Goal: Transaction & Acquisition: Purchase product/service

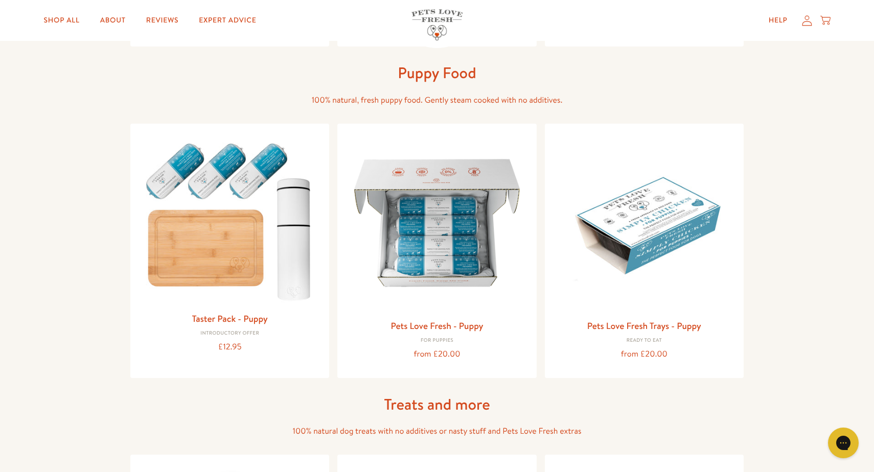
scroll to position [354, 0]
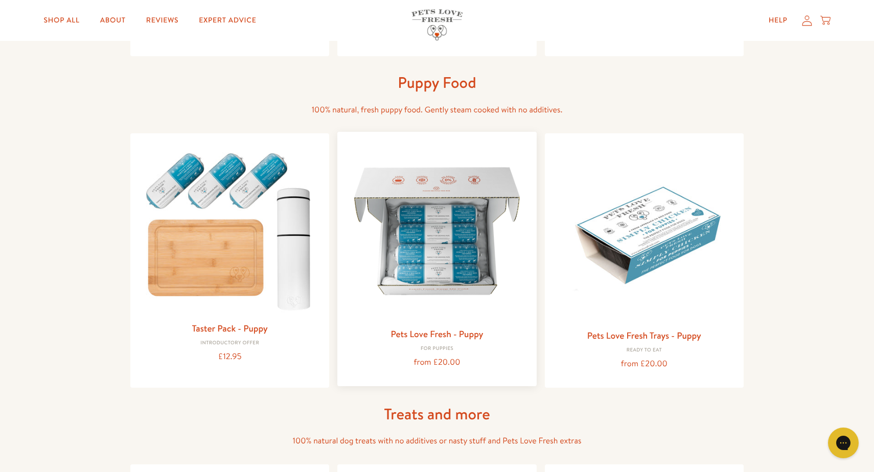
click at [434, 245] on img at bounding box center [437, 231] width 183 height 183
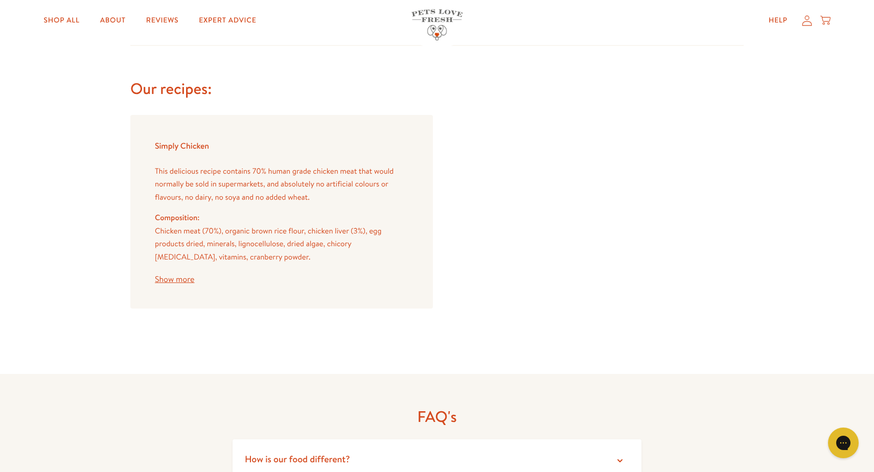
scroll to position [893, 0]
click at [179, 274] on button "Show more" at bounding box center [174, 278] width 39 height 8
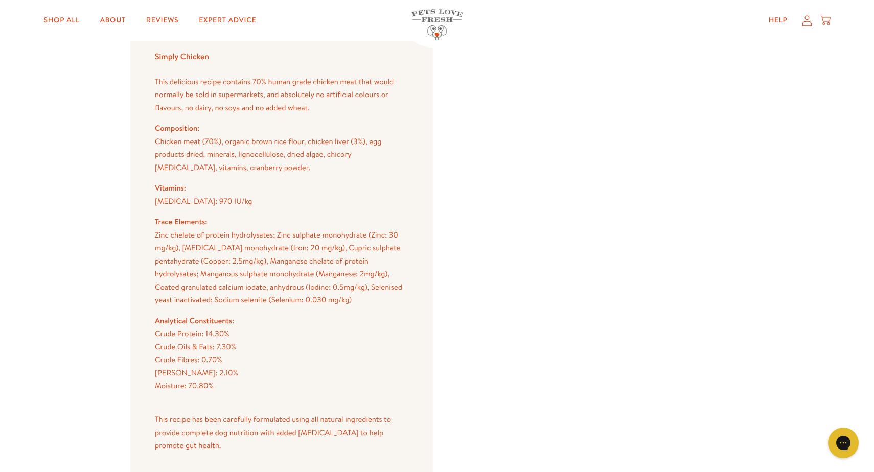
scroll to position [981, 0]
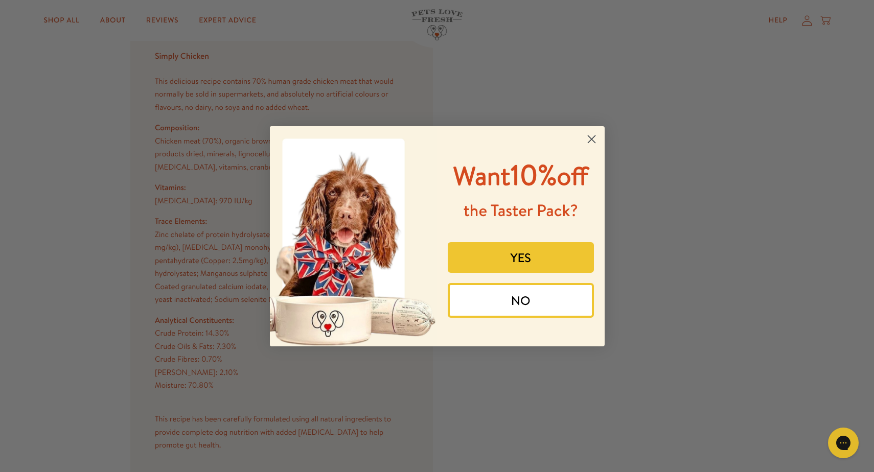
click at [595, 135] on icon "Close dialog" at bounding box center [591, 138] width 7 height 7
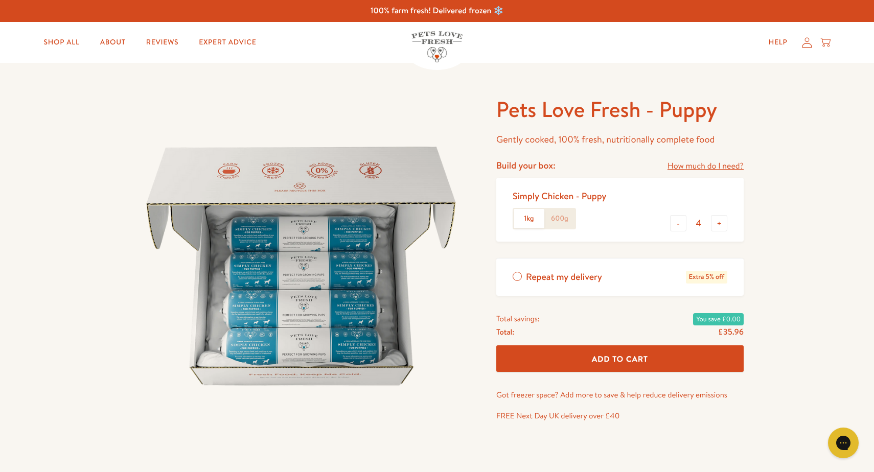
scroll to position [0, 0]
click at [476, 192] on div at bounding box center [309, 267] width 358 height 342
click at [61, 39] on link "Shop All" at bounding box center [62, 42] width 52 height 20
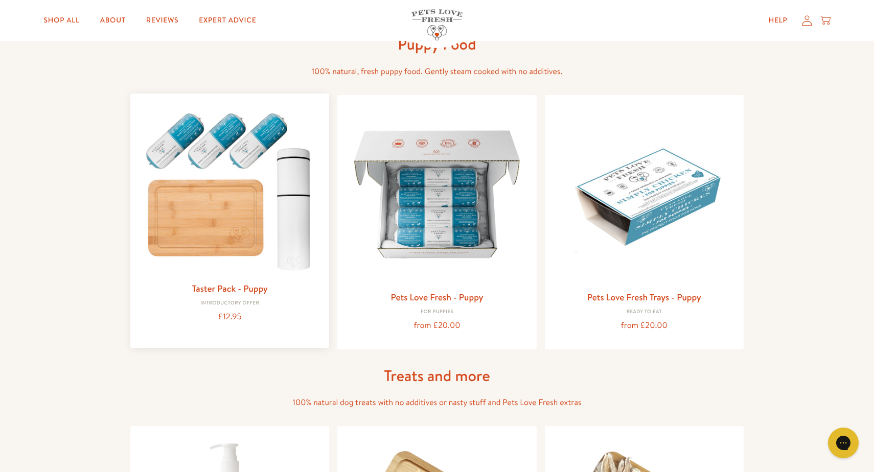
scroll to position [393, 0]
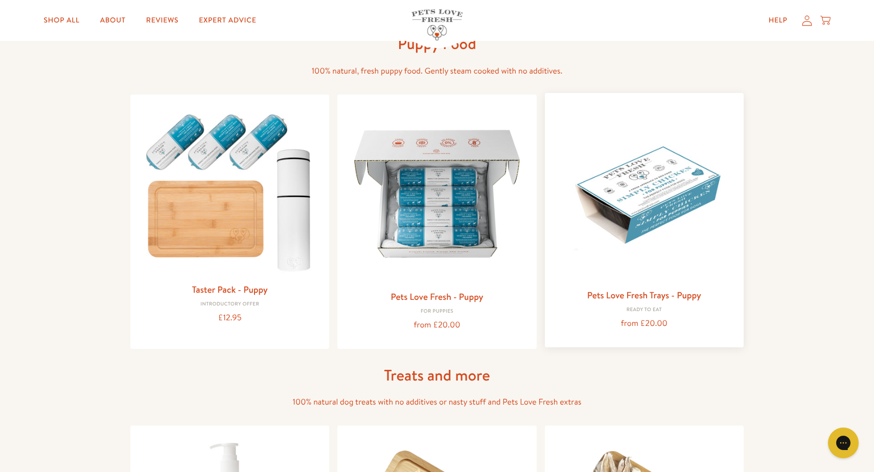
click at [643, 183] on img at bounding box center [644, 192] width 183 height 183
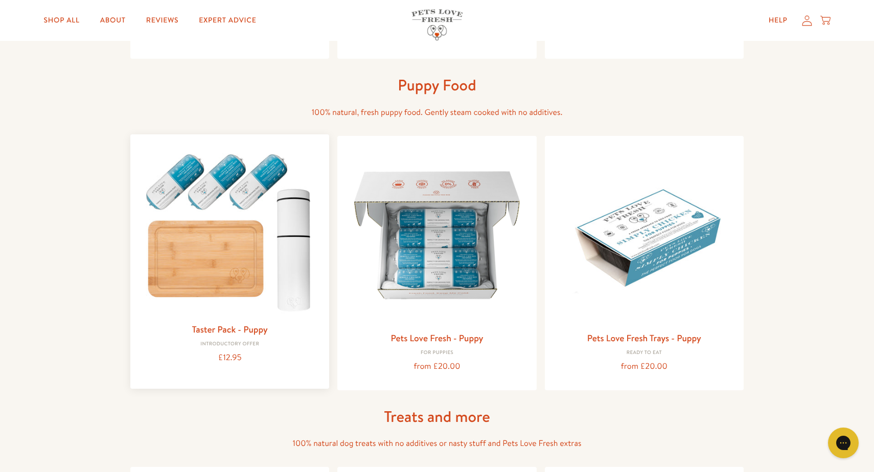
scroll to position [358, 0]
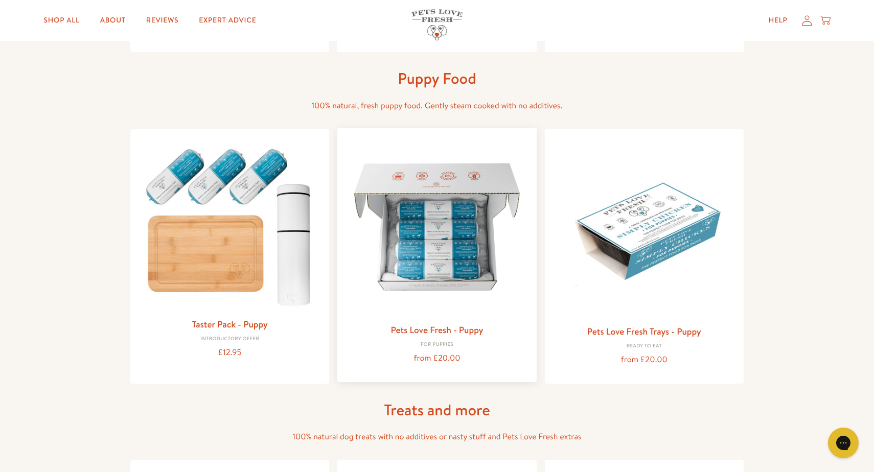
click at [416, 276] on img at bounding box center [437, 227] width 183 height 183
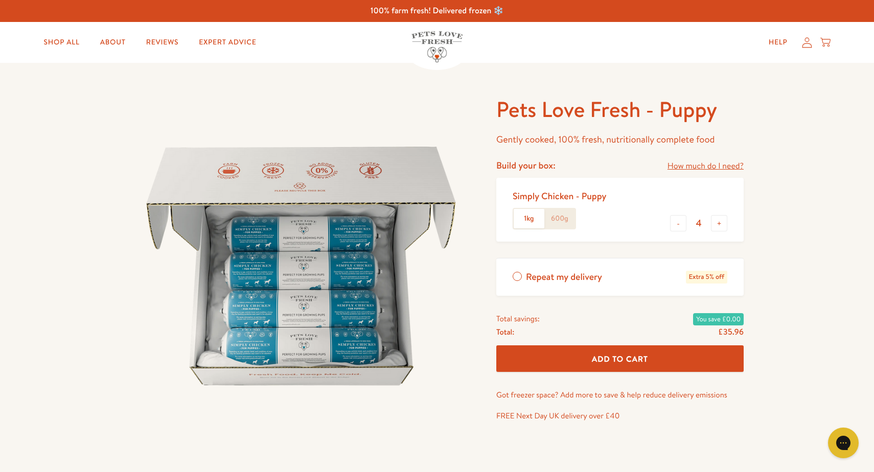
click at [561, 215] on label "600g" at bounding box center [559, 218] width 31 height 19
click at [0, 0] on input "600g" at bounding box center [0, 0] width 0 height 0
click at [530, 217] on label "1kg" at bounding box center [529, 218] width 31 height 19
click at [0, 0] on input "1kg" at bounding box center [0, 0] width 0 height 0
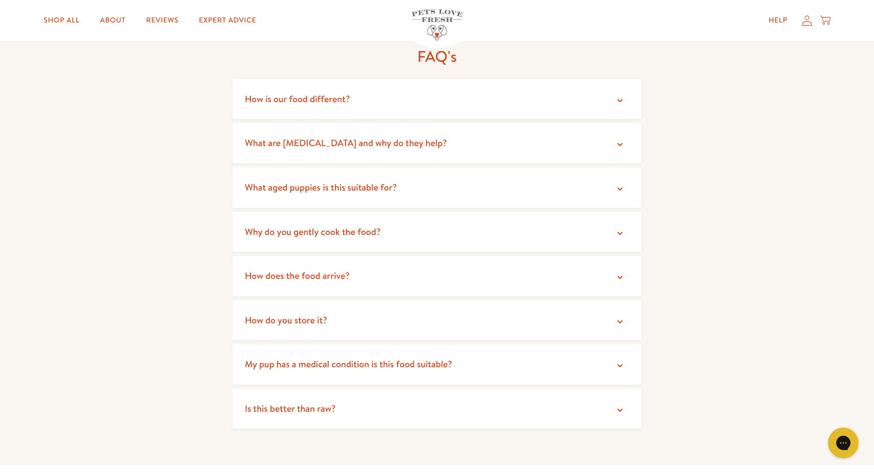
scroll to position [1263, 0]
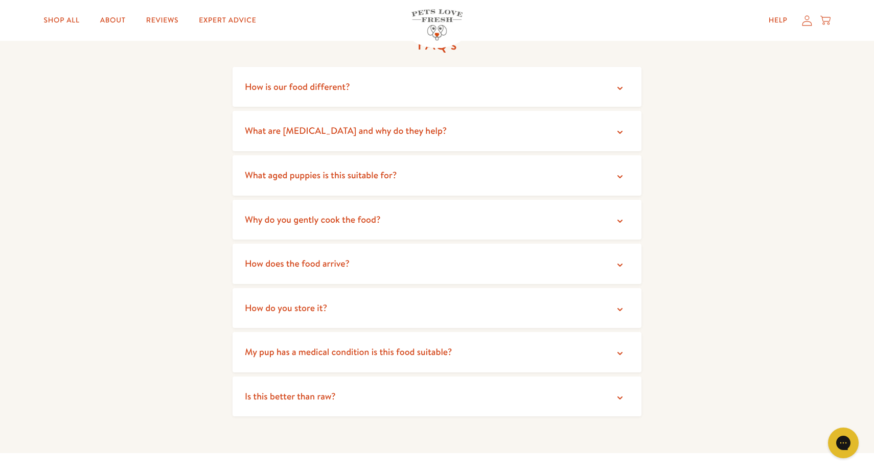
click at [466, 172] on summary "What aged puppies is this suitable for?" at bounding box center [437, 175] width 409 height 40
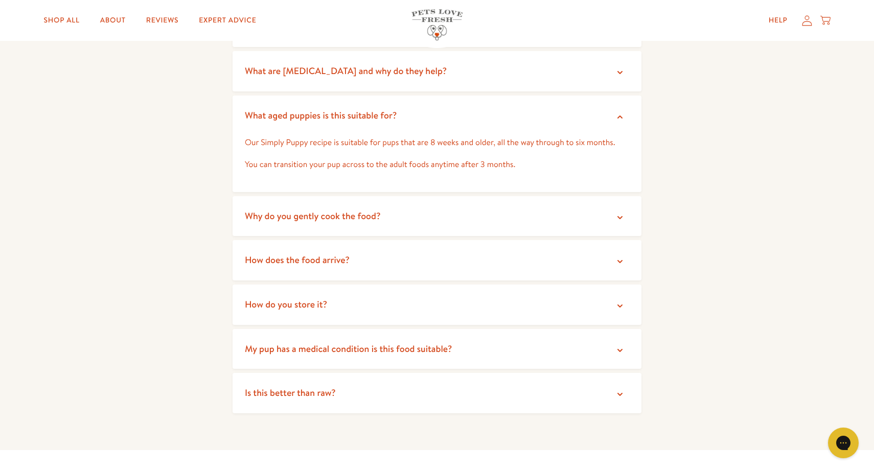
scroll to position [1322, 0]
click at [306, 388] on span "Is this better than raw?" at bounding box center [290, 394] width 91 height 13
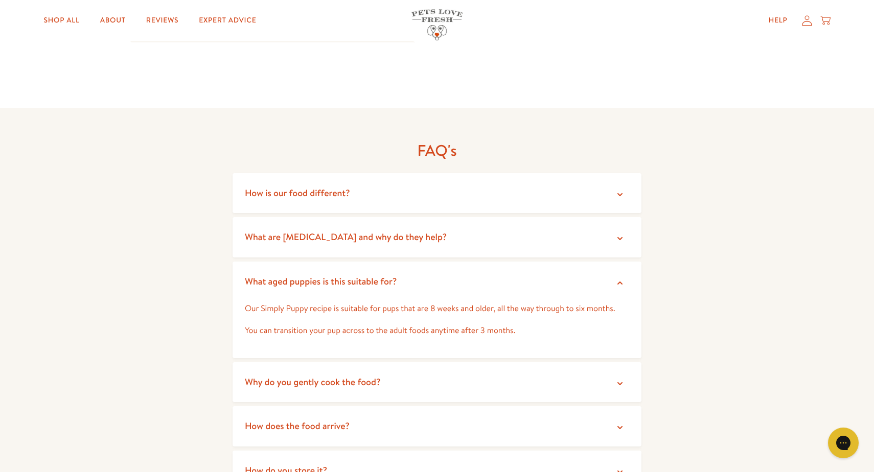
scroll to position [1154, 0]
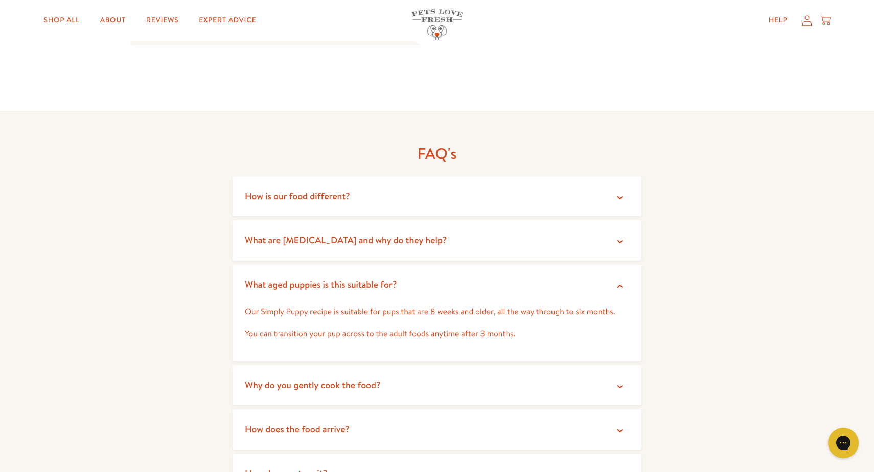
click at [305, 190] on span "How is our food different?" at bounding box center [297, 196] width 105 height 13
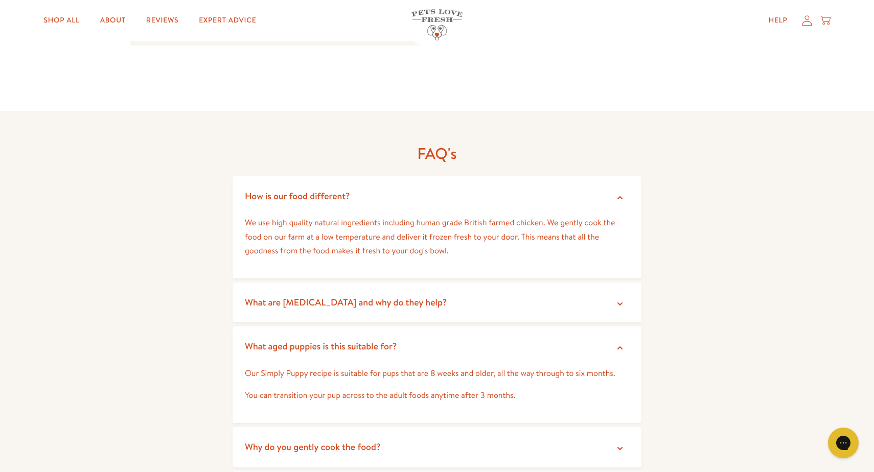
click at [288, 297] on span "What are [MEDICAL_DATA] and why do they help?" at bounding box center [346, 302] width 202 height 13
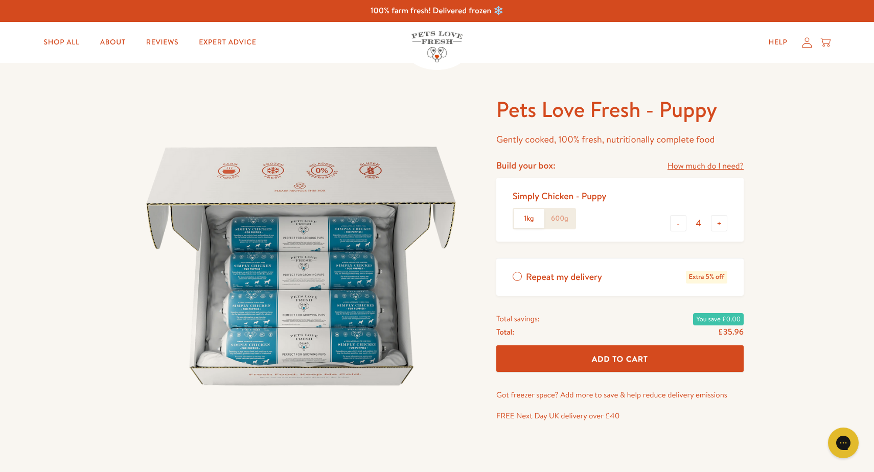
scroll to position [0, 0]
click at [723, 220] on button "+" at bounding box center [719, 223] width 16 height 16
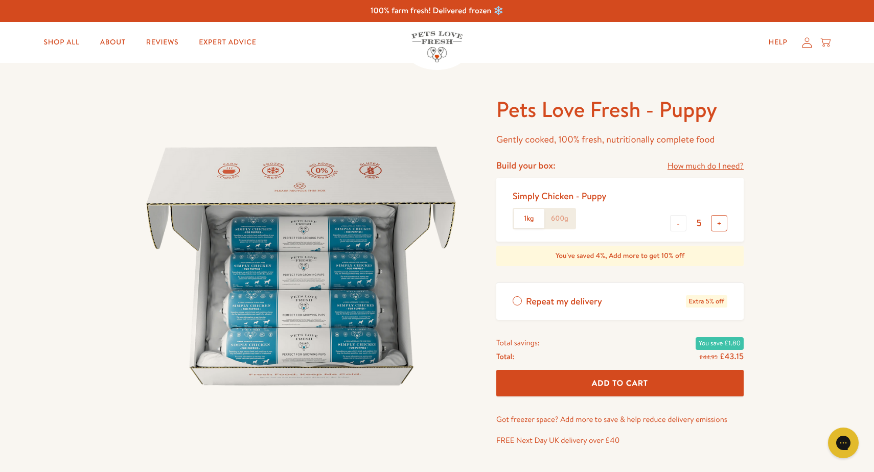
click at [723, 220] on button "+" at bounding box center [719, 223] width 16 height 16
click at [723, 222] on button "+" at bounding box center [719, 223] width 16 height 16
click at [723, 223] on button "+" at bounding box center [719, 223] width 16 height 16
click at [723, 222] on button "+" at bounding box center [719, 223] width 16 height 16
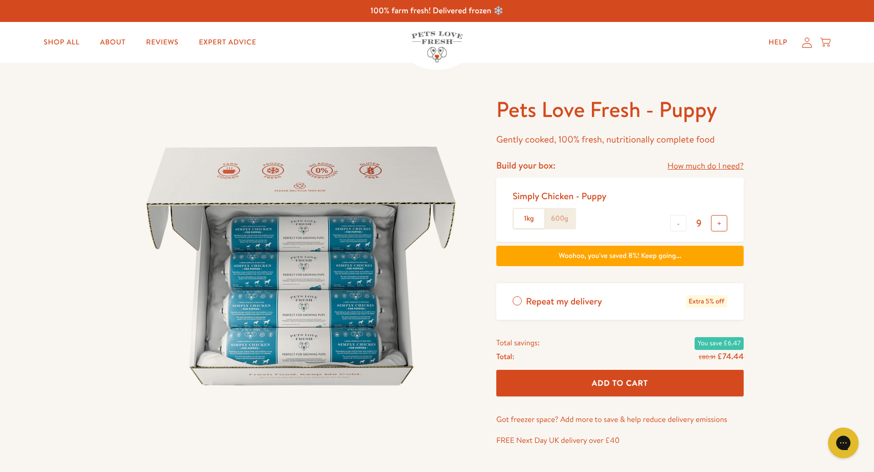
click at [723, 222] on button "+" at bounding box center [719, 223] width 16 height 16
type input "12"
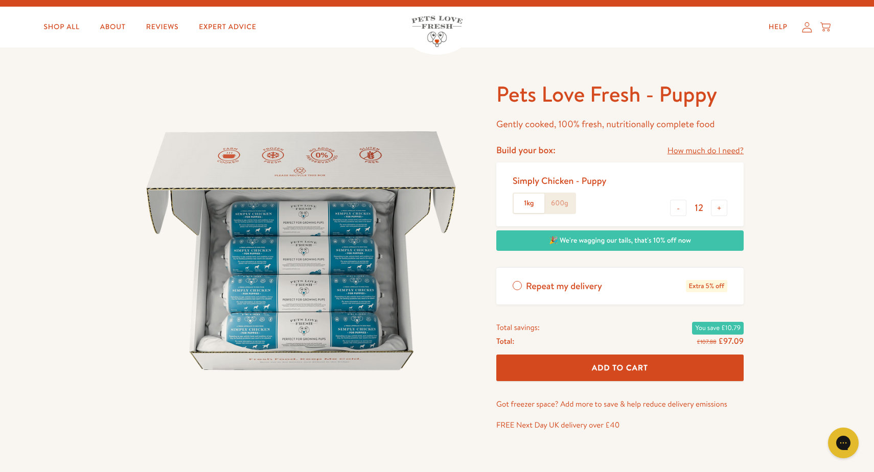
scroll to position [17, 0]
